Goal: Task Accomplishment & Management: Use online tool/utility

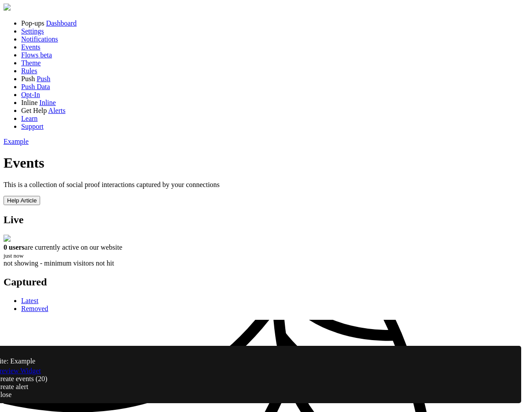
click at [38, 297] on link "Latest" at bounding box center [29, 300] width 17 height 7
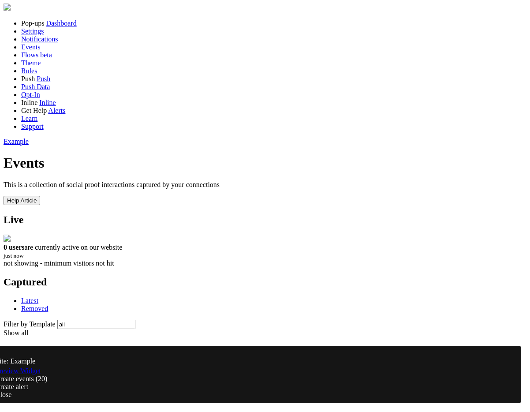
click at [501, 392] on div "Close" at bounding box center [256, 394] width 521 height 8
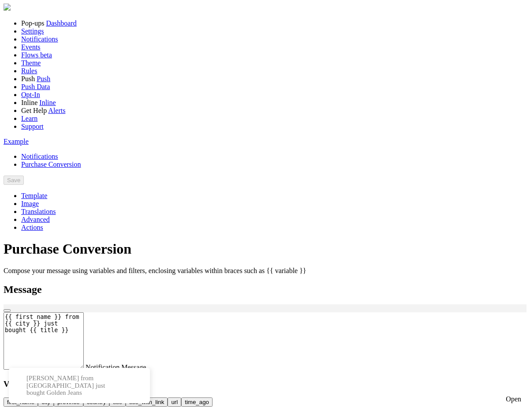
click at [41, 51] on link "Events" at bounding box center [30, 46] width 19 height 7
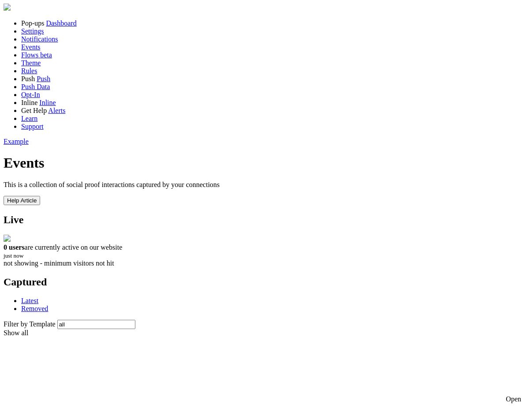
click at [52, 43] on link "Notifications" at bounding box center [39, 38] width 37 height 7
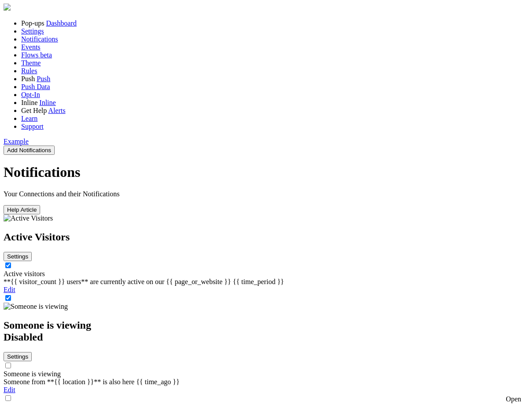
click at [11, 295] on input "checkbox" at bounding box center [8, 298] width 6 height 6
checkbox input "false"
click at [41, 51] on span "Events" at bounding box center [30, 46] width 19 height 7
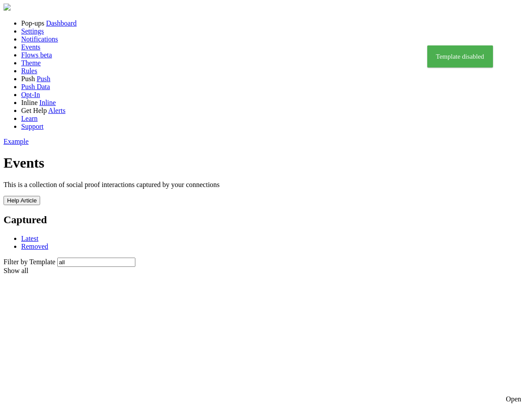
click at [48, 242] on link "Removed" at bounding box center [34, 245] width 27 height 7
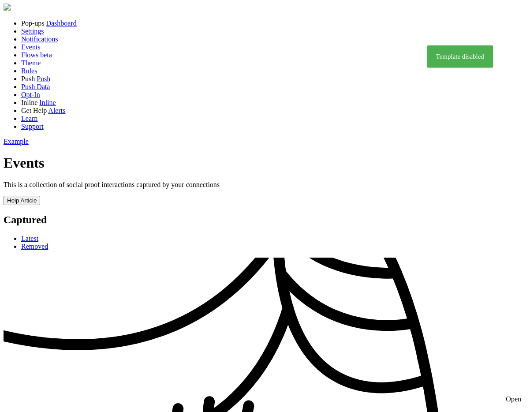
click at [38, 234] on span "Latest" at bounding box center [29, 237] width 17 height 7
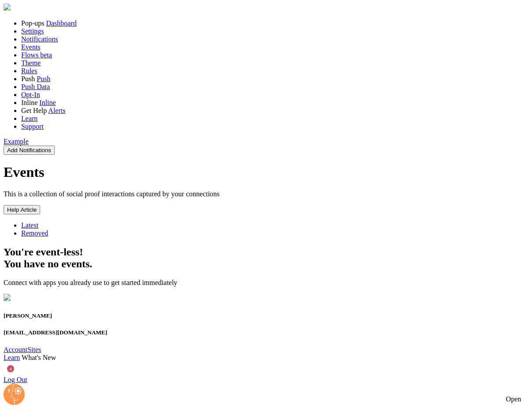
click at [48, 229] on span "Removed" at bounding box center [34, 232] width 27 height 7
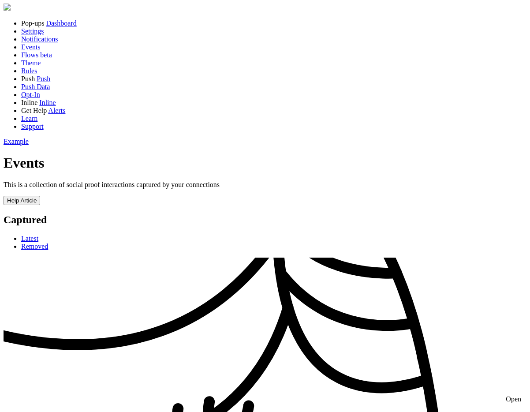
click at [508, 396] on div "Open" at bounding box center [512, 399] width 15 height 8
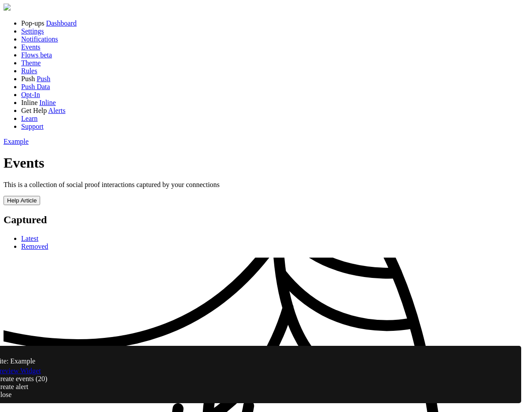
click at [41, 374] on link "Preview Widget" at bounding box center [18, 370] width 45 height 7
click at [500, 390] on div "Close" at bounding box center [256, 394] width 521 height 8
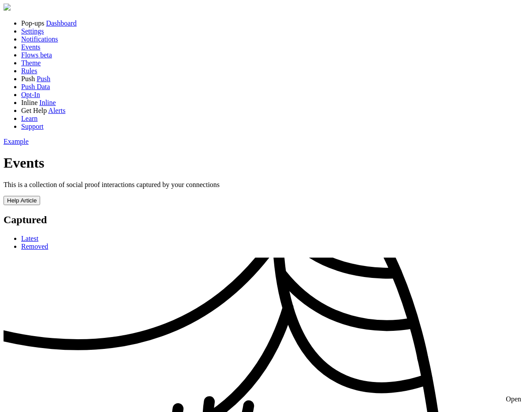
click at [38, 234] on span "Latest" at bounding box center [29, 237] width 17 height 7
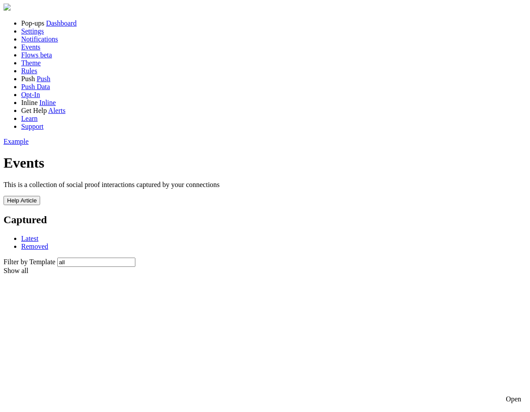
click at [353, 214] on h2 "Captured" at bounding box center [265, 220] width 523 height 12
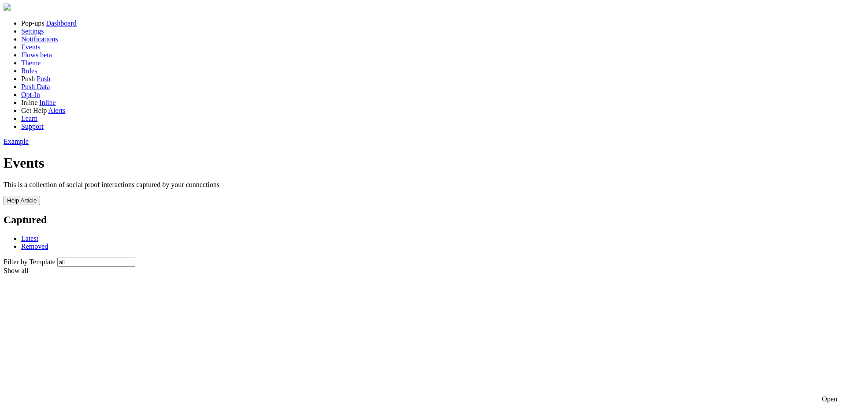
click at [529, 9] on div at bounding box center [423, 8] width 839 height 9
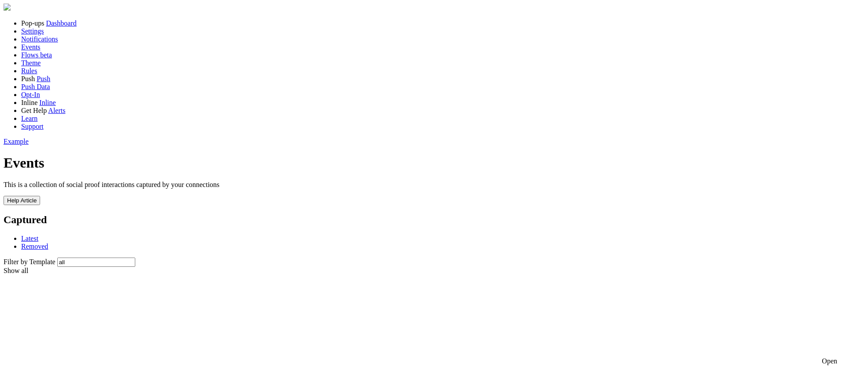
click at [309, 214] on h2 "Captured" at bounding box center [423, 220] width 839 height 12
click at [48, 242] on span "Removed" at bounding box center [34, 245] width 27 height 7
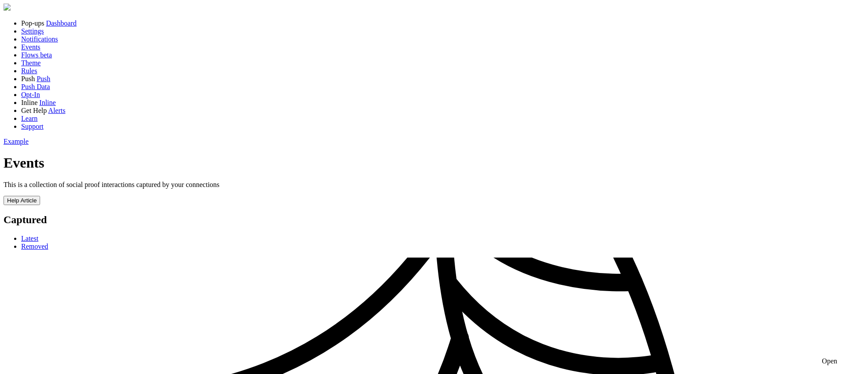
click at [38, 234] on span "Latest" at bounding box center [29, 237] width 17 height 7
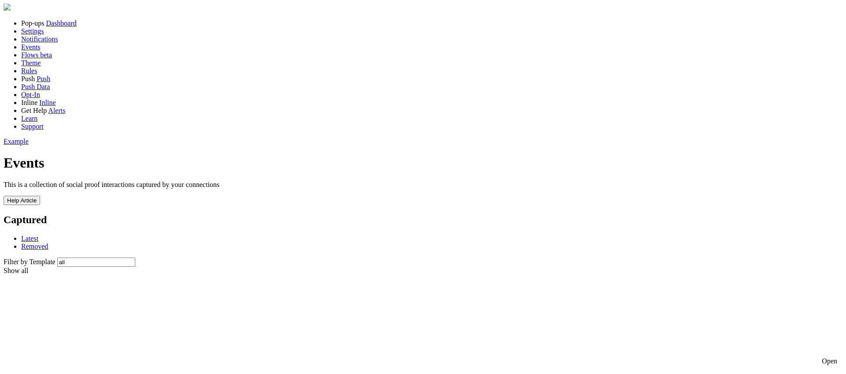
click at [539, 267] on div "Show all" at bounding box center [423, 271] width 839 height 8
click at [534, 267] on div "Purchase Conversion" at bounding box center [423, 271] width 839 height 8
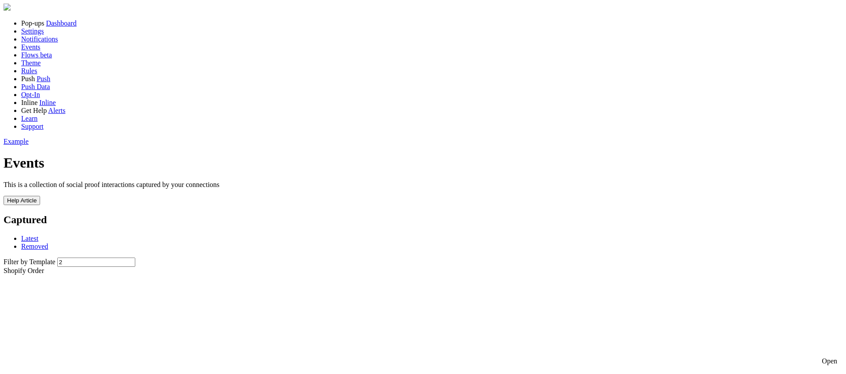
click at [520, 267] on div "Shopify Order" at bounding box center [423, 271] width 839 height 8
